Goal: Navigation & Orientation: Find specific page/section

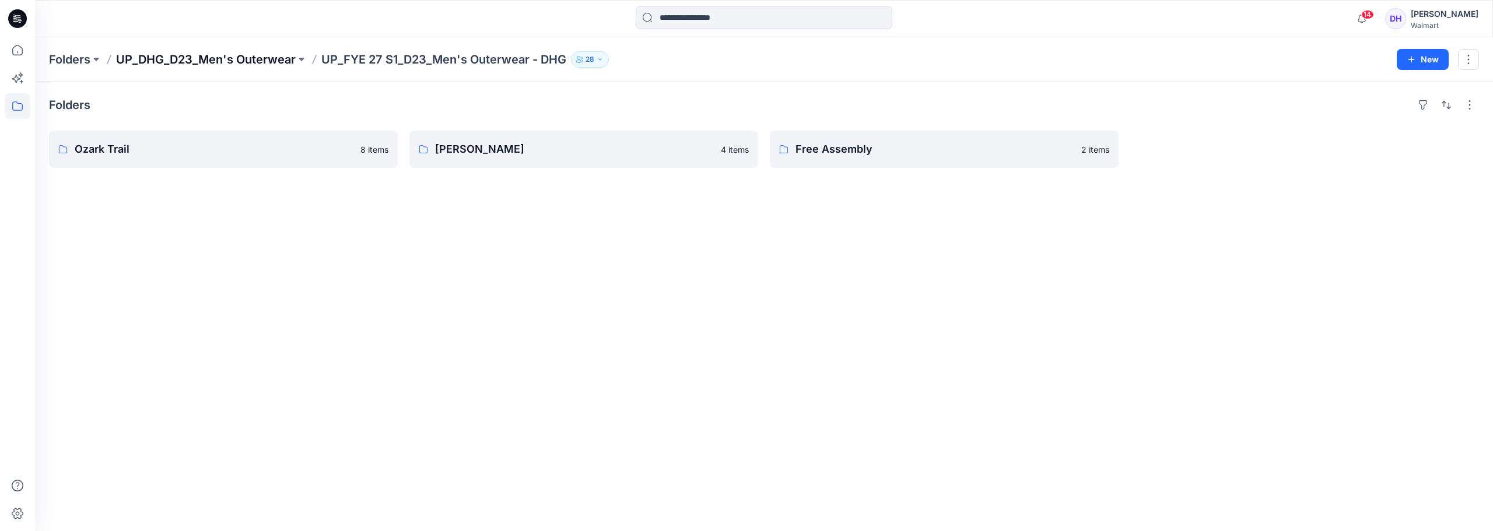
click at [196, 64] on p "UP_DHG_D23_Men's Outerwear" at bounding box center [206, 59] width 180 height 16
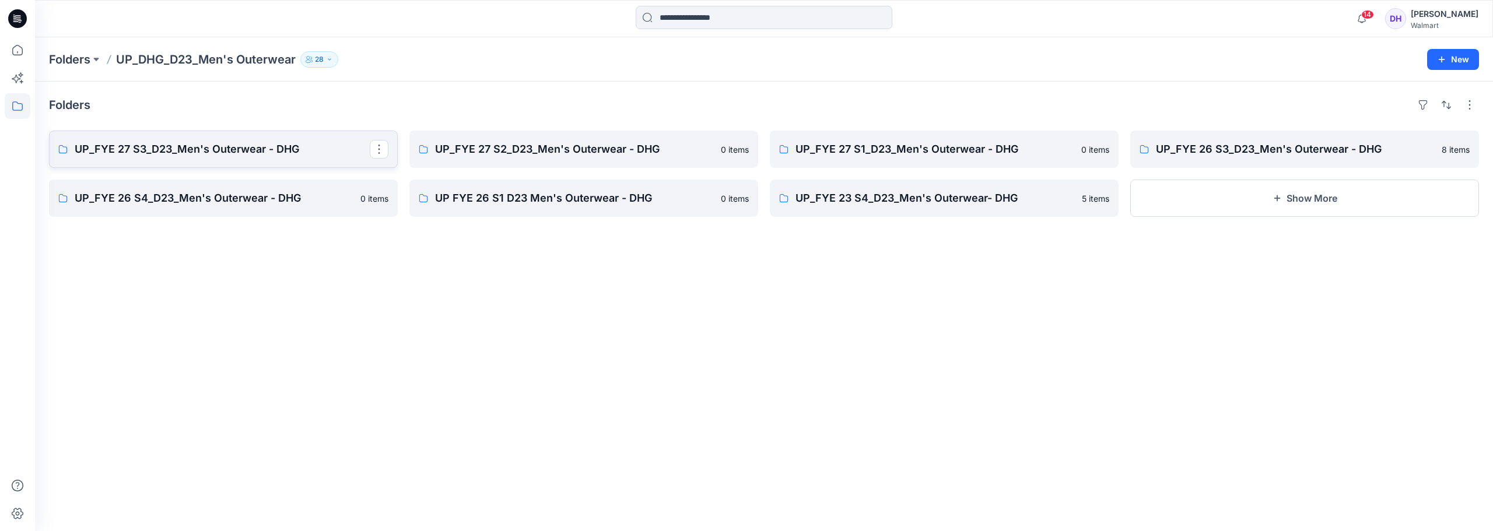
click at [264, 156] on p "UP_FYE 27 S3_D23_Men's Outerwear - DHG" at bounding box center [222, 149] width 295 height 16
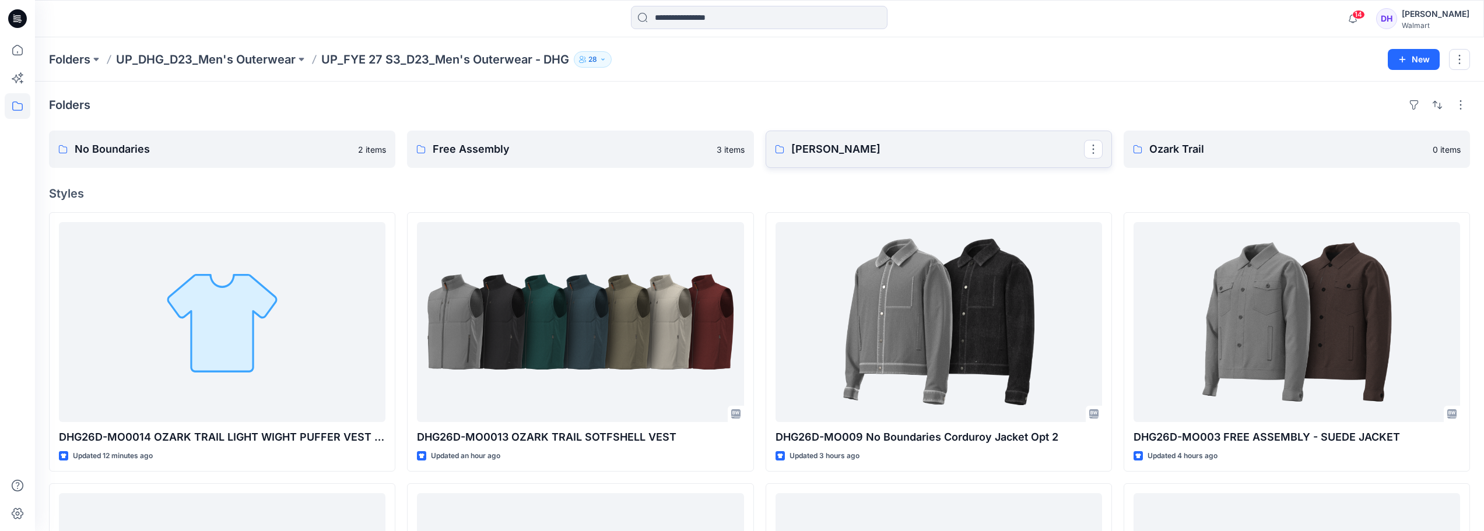
click at [935, 163] on link "[PERSON_NAME]" at bounding box center [939, 149] width 346 height 37
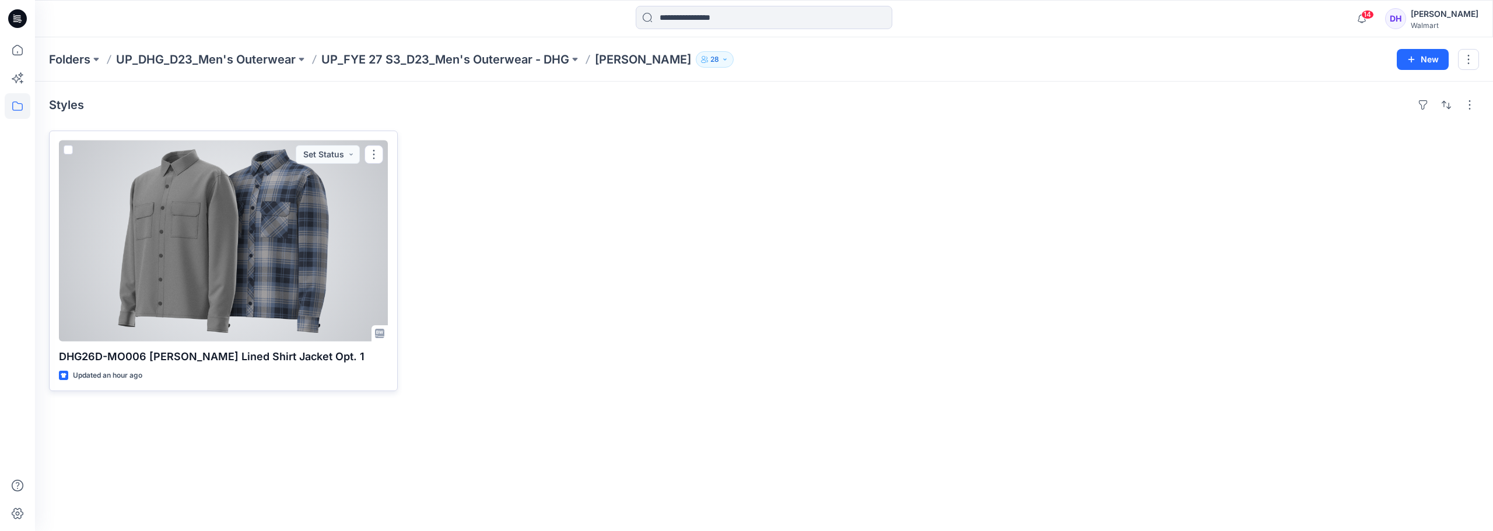
click at [322, 216] on div at bounding box center [223, 241] width 329 height 201
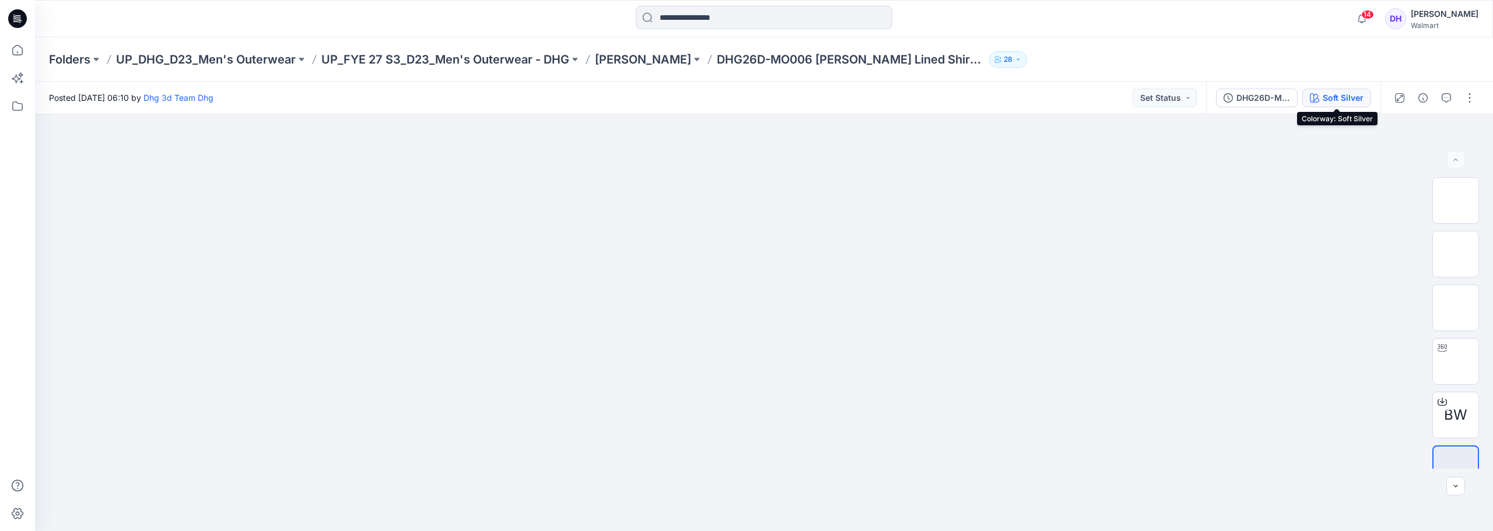
click at [1338, 101] on div "Soft Silver" at bounding box center [1342, 98] width 41 height 13
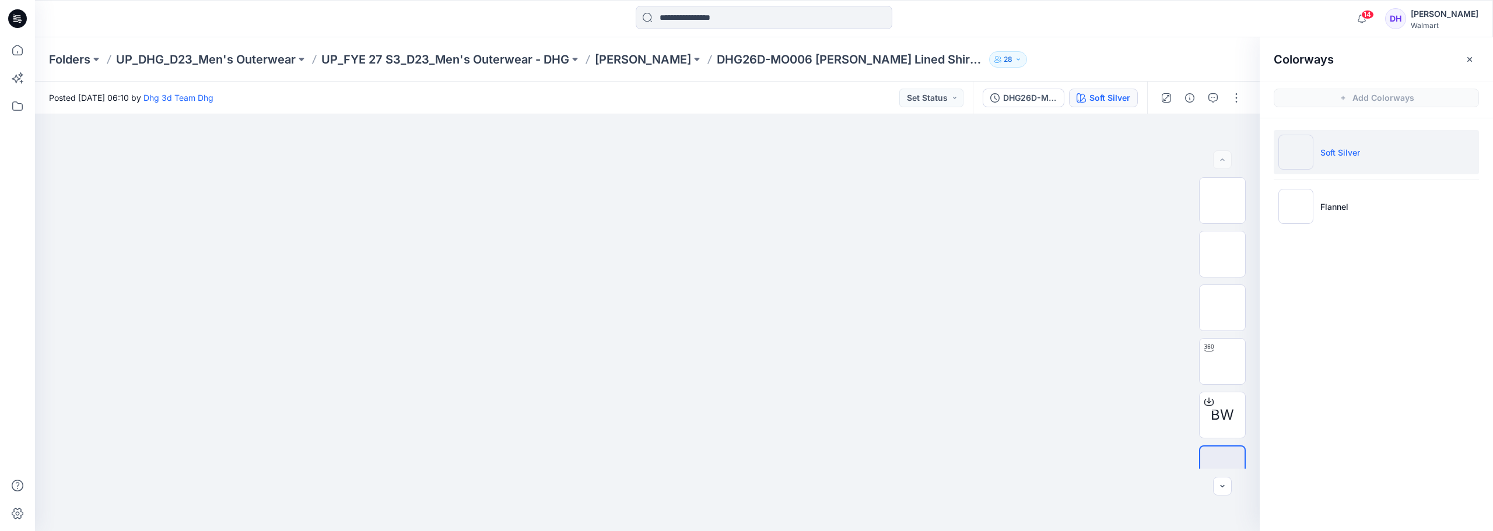
click at [1319, 149] on li "Soft Silver" at bounding box center [1375, 152] width 205 height 44
click at [1326, 205] on p "Flannel" at bounding box center [1334, 207] width 28 height 12
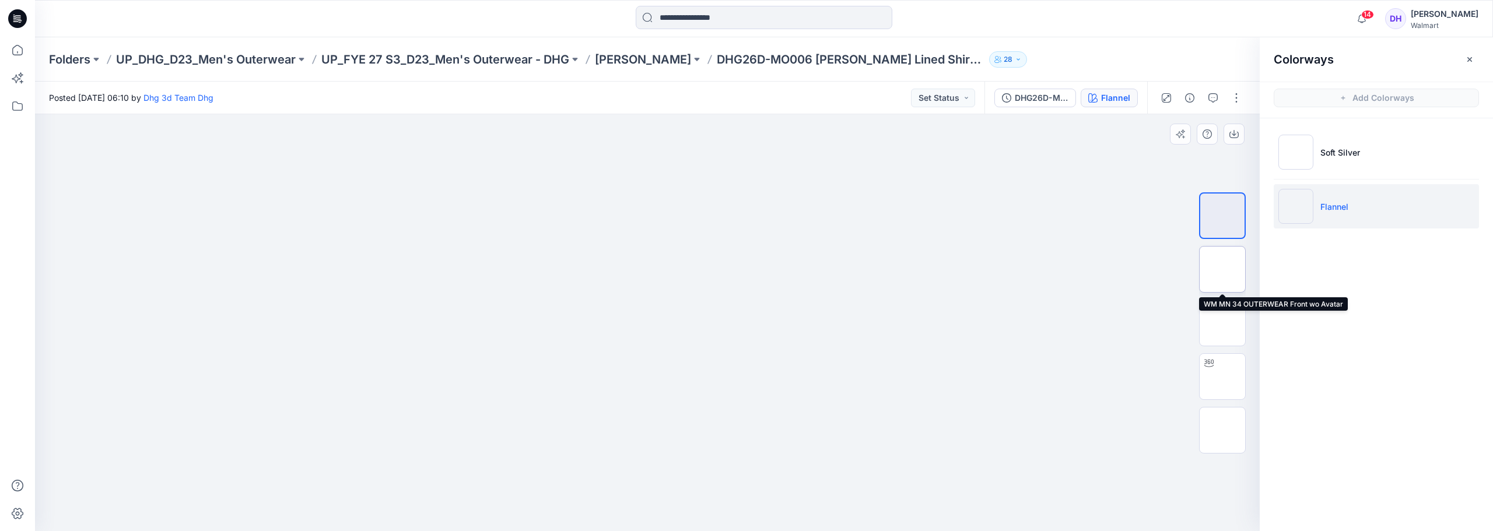
click at [1222, 269] on img at bounding box center [1222, 269] width 0 height 0
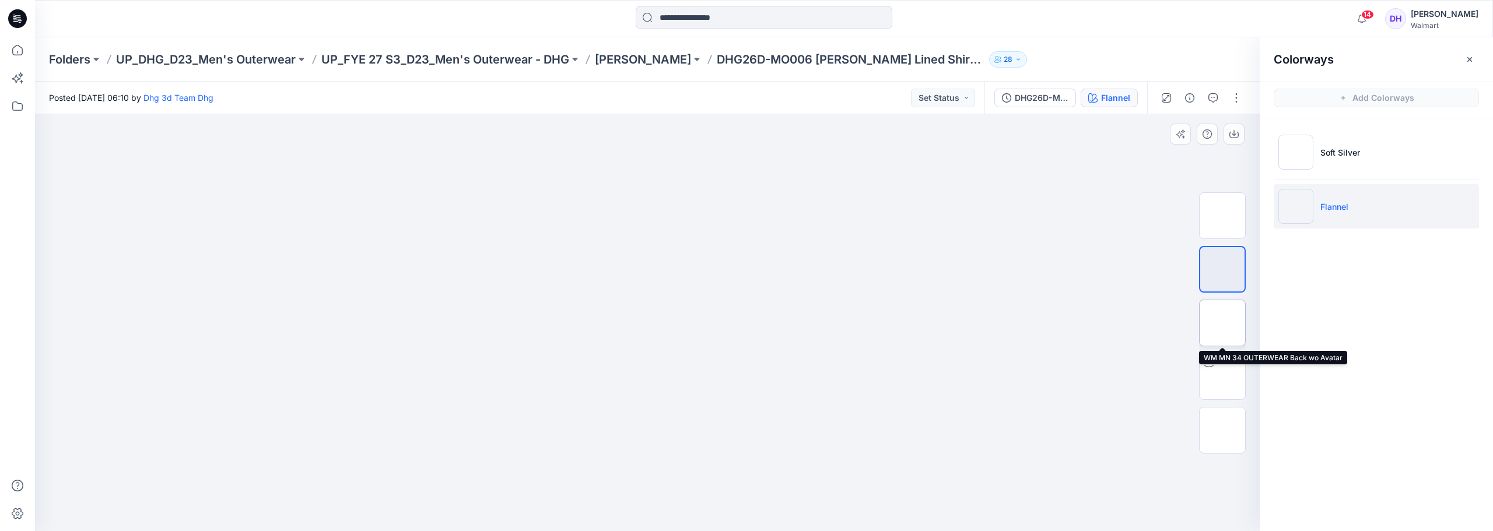
click at [1222, 323] on img at bounding box center [1222, 323] width 0 height 0
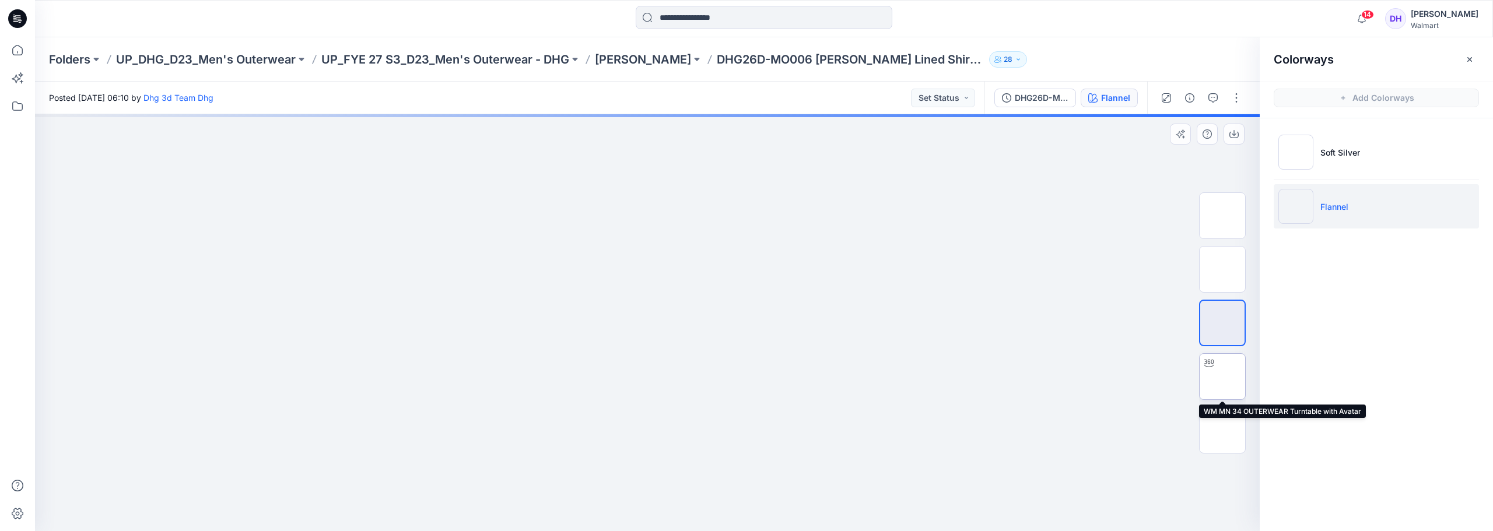
click at [1222, 377] on img at bounding box center [1222, 377] width 0 height 0
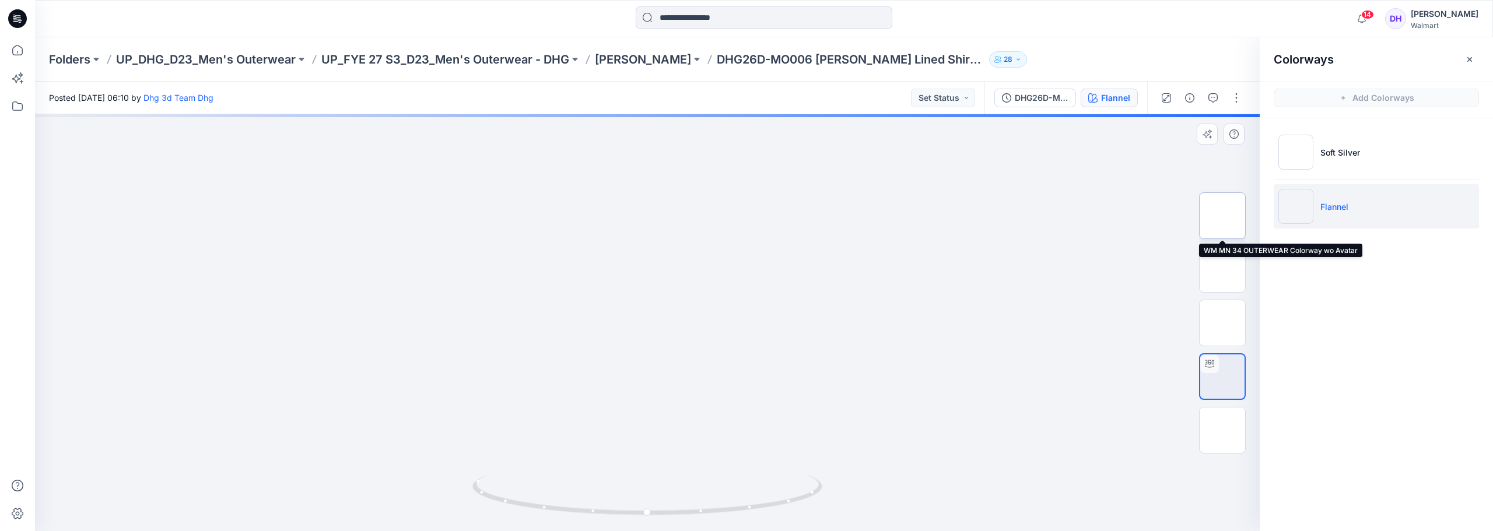
click at [1222, 216] on img at bounding box center [1222, 216] width 0 height 0
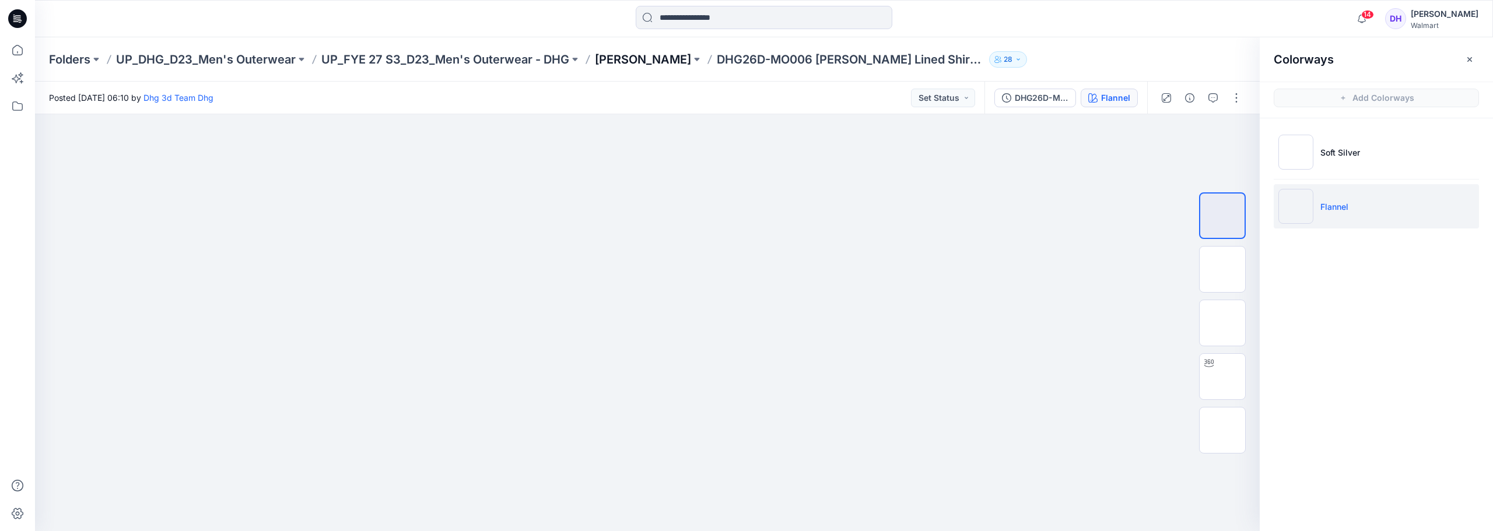
click at [616, 61] on p "[PERSON_NAME]" at bounding box center [643, 59] width 96 height 16
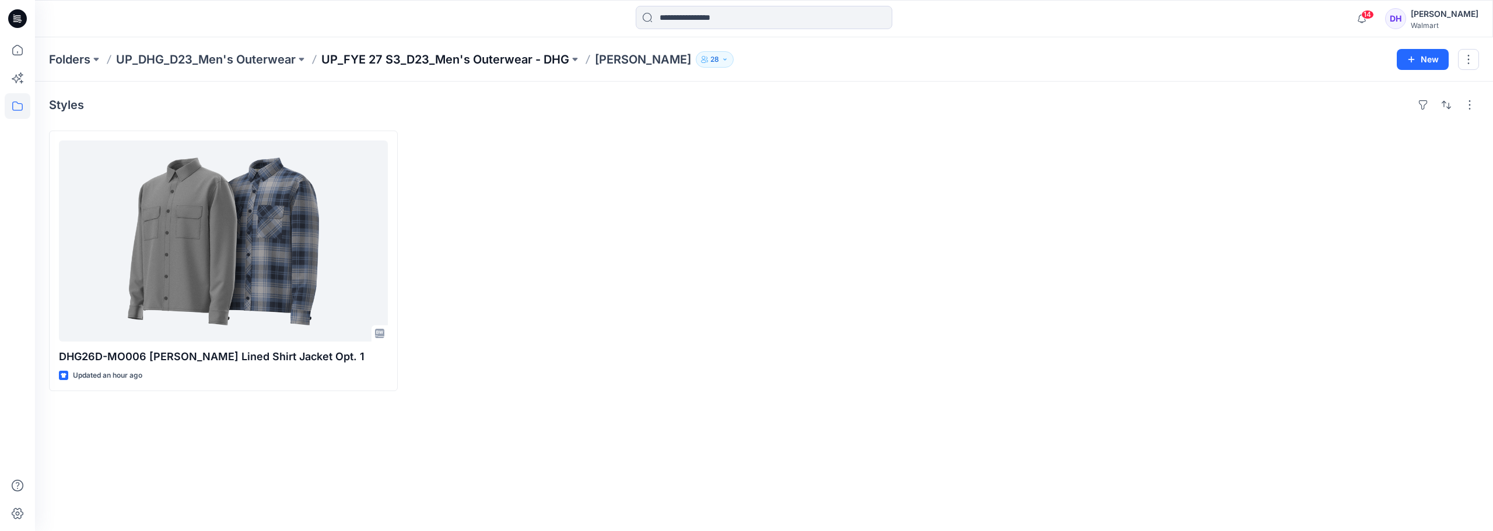
click at [492, 61] on p "UP_FYE 27 S3_D23_Men's Outerwear - DHG" at bounding box center [445, 59] width 248 height 16
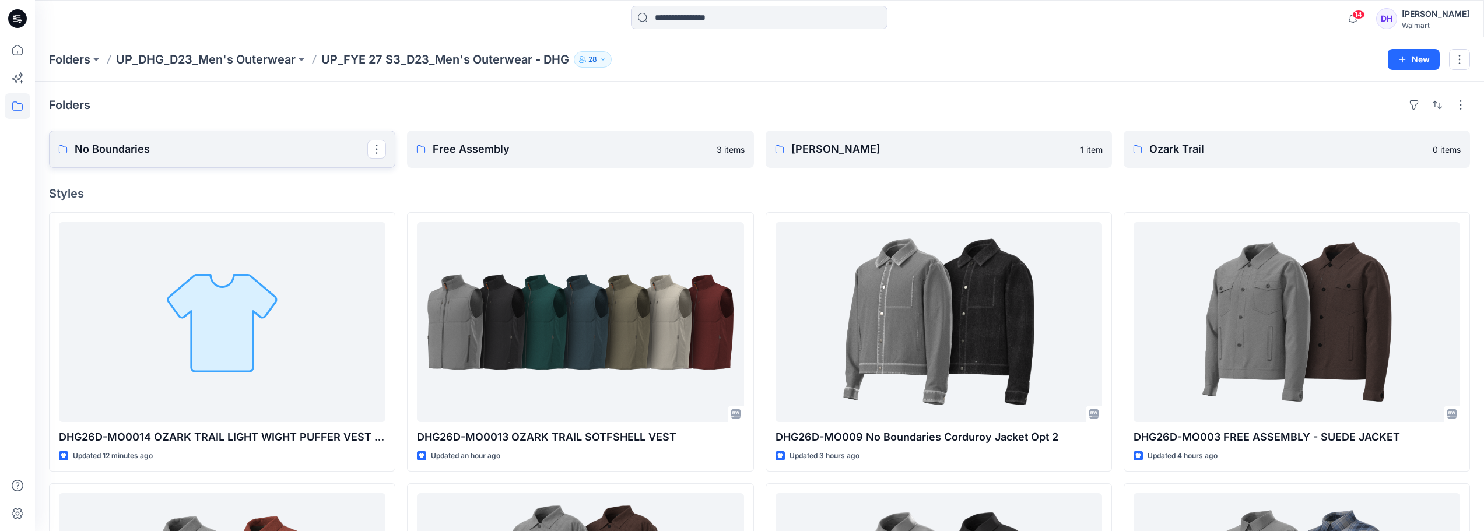
click at [232, 157] on p "No Boundaries" at bounding box center [221, 149] width 293 height 16
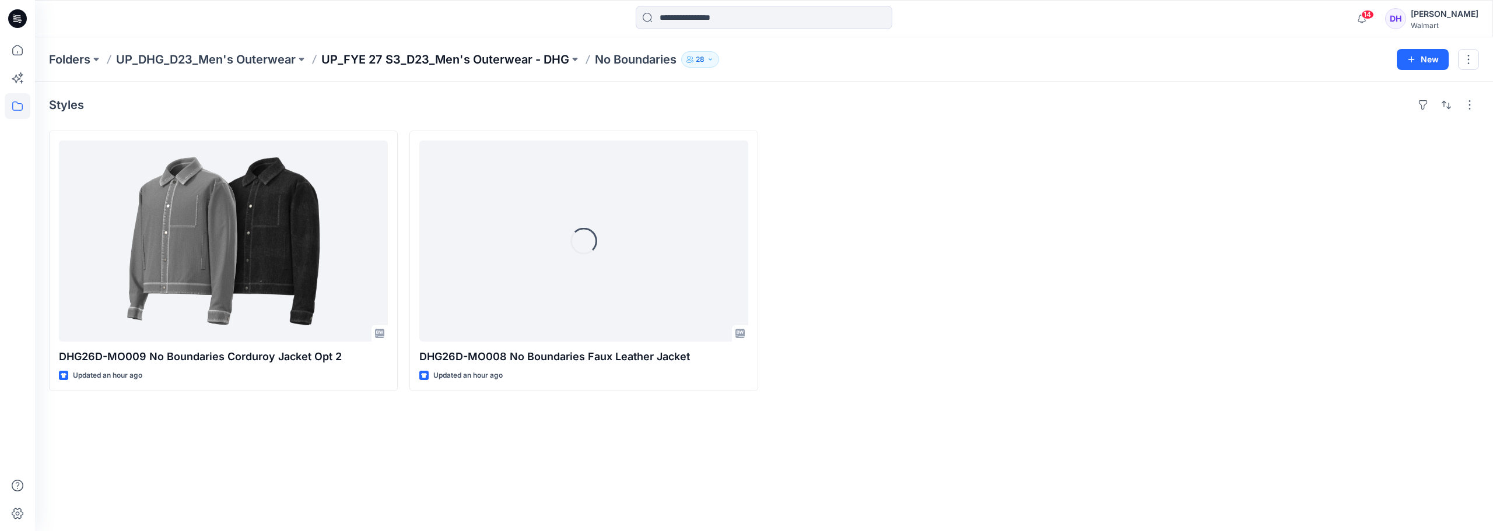
click at [507, 67] on p "UP_FYE 27 S3_D23_Men's Outerwear - DHG" at bounding box center [445, 59] width 248 height 16
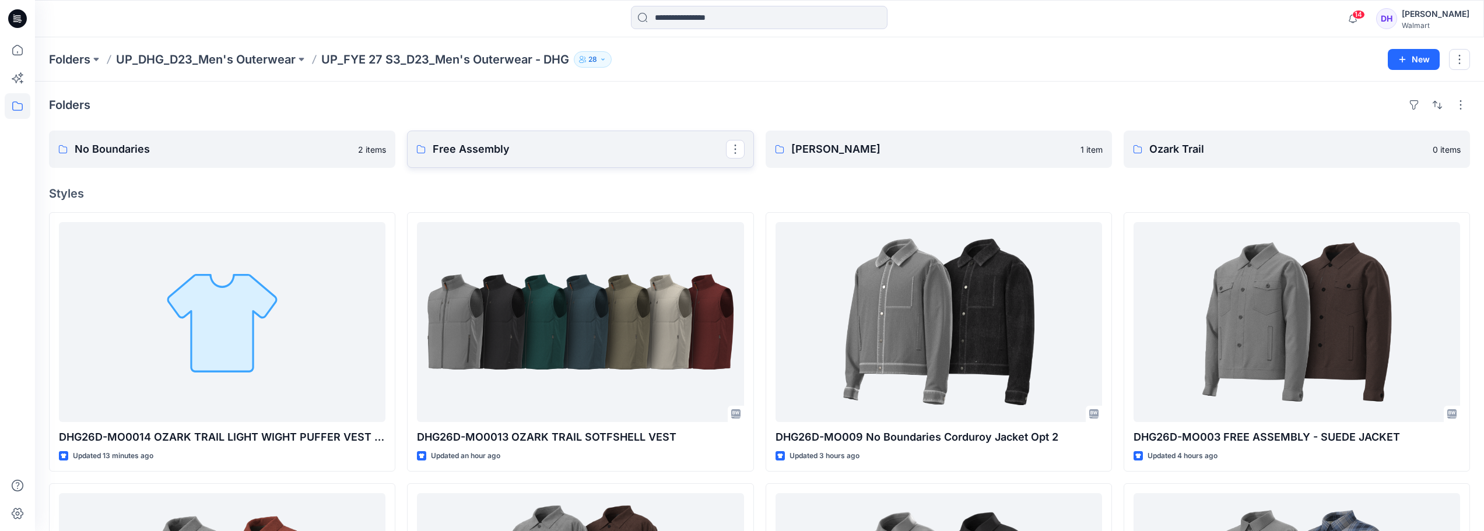
click at [585, 162] on link "Free Assembly" at bounding box center [580, 149] width 346 height 37
